Goal: Navigation & Orientation: Find specific page/section

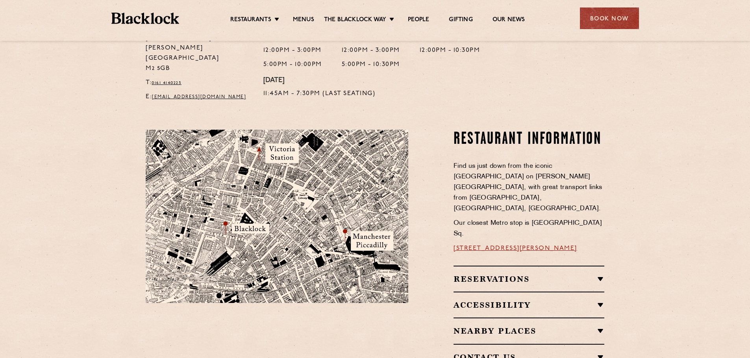
scroll to position [394, 0]
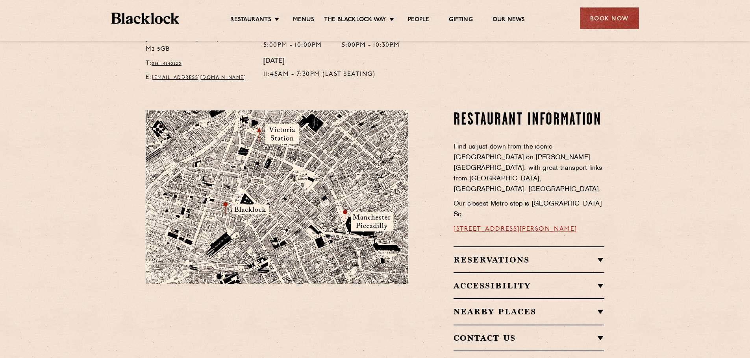
click at [596, 247] on div "Reservations Reservations We know that bookings are important for certain occas…" at bounding box center [528, 260] width 151 height 26
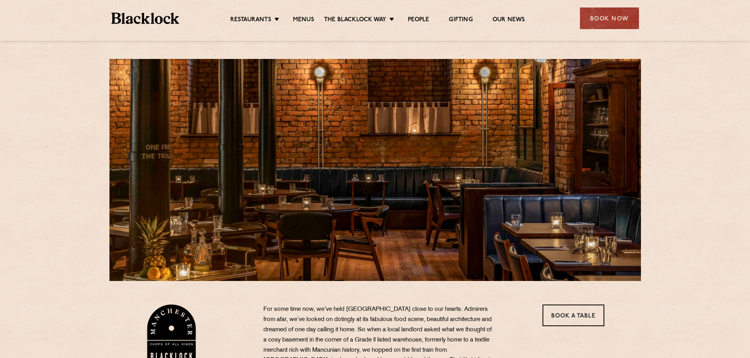
scroll to position [0, 0]
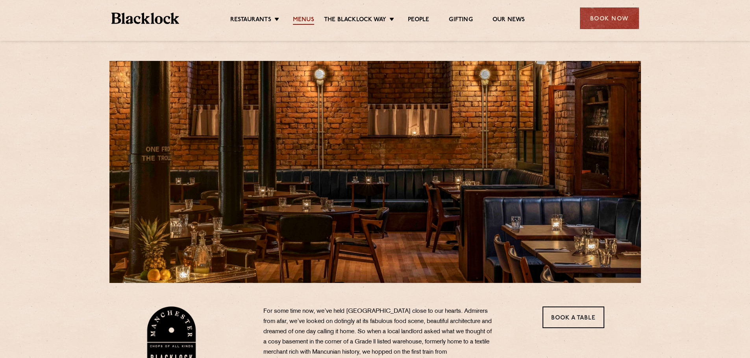
click at [300, 19] on link "Menus" at bounding box center [303, 20] width 21 height 9
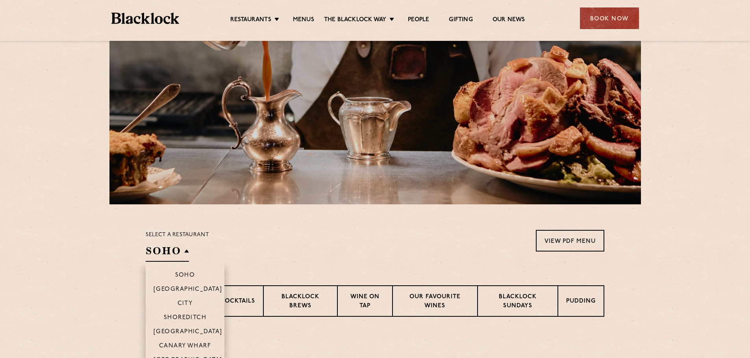
scroll to position [118, 0]
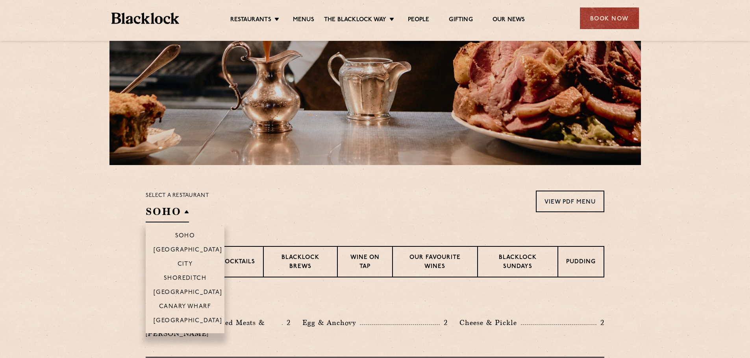
click at [172, 210] on h2 "SOHO" at bounding box center [167, 214] width 43 height 18
click at [178, 322] on p "[GEOGRAPHIC_DATA]" at bounding box center [187, 322] width 69 height 8
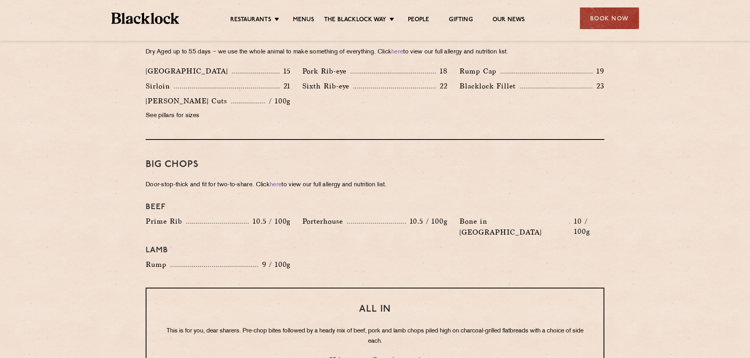
scroll to position [826, 0]
